Goal: Book appointment/travel/reservation

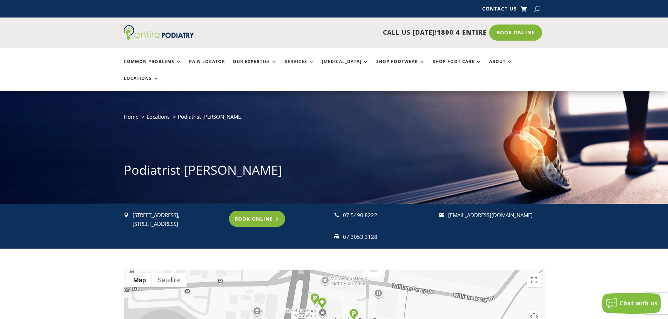
click at [266, 211] on link "Book Online" at bounding box center [257, 219] width 56 height 16
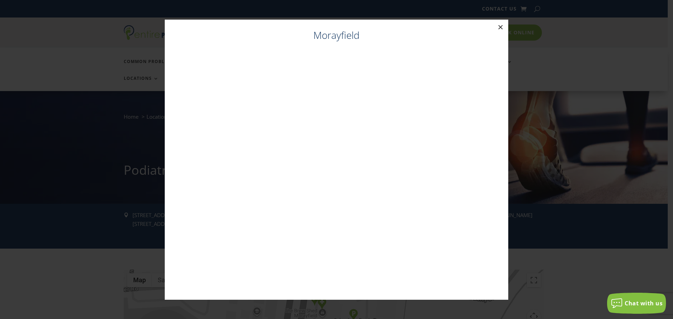
click at [502, 28] on button "×" at bounding box center [500, 27] width 15 height 15
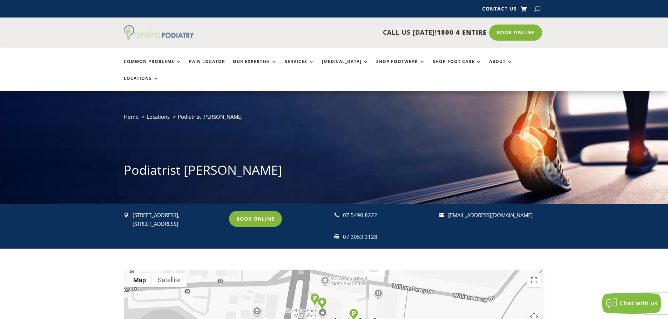
click at [168, 39] on img at bounding box center [159, 32] width 70 height 15
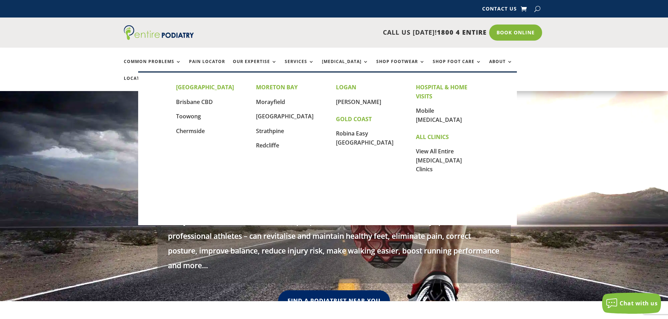
click at [159, 76] on link "Locations" at bounding box center [141, 83] width 35 height 15
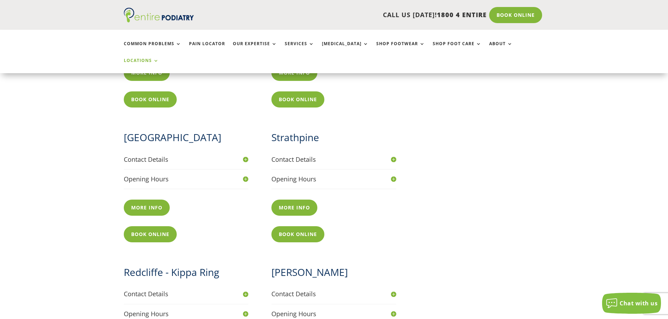
scroll to position [336, 0]
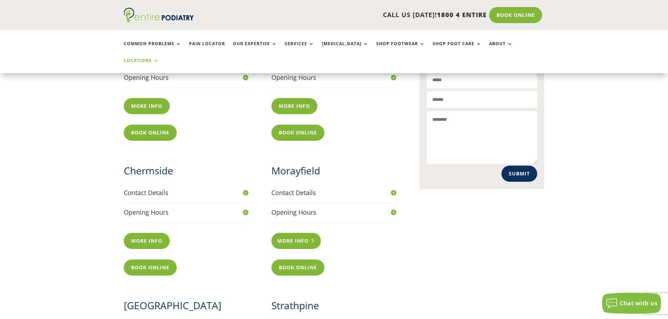
click at [302, 233] on link "More info" at bounding box center [295, 241] width 49 height 16
